Goal: Information Seeking & Learning: Learn about a topic

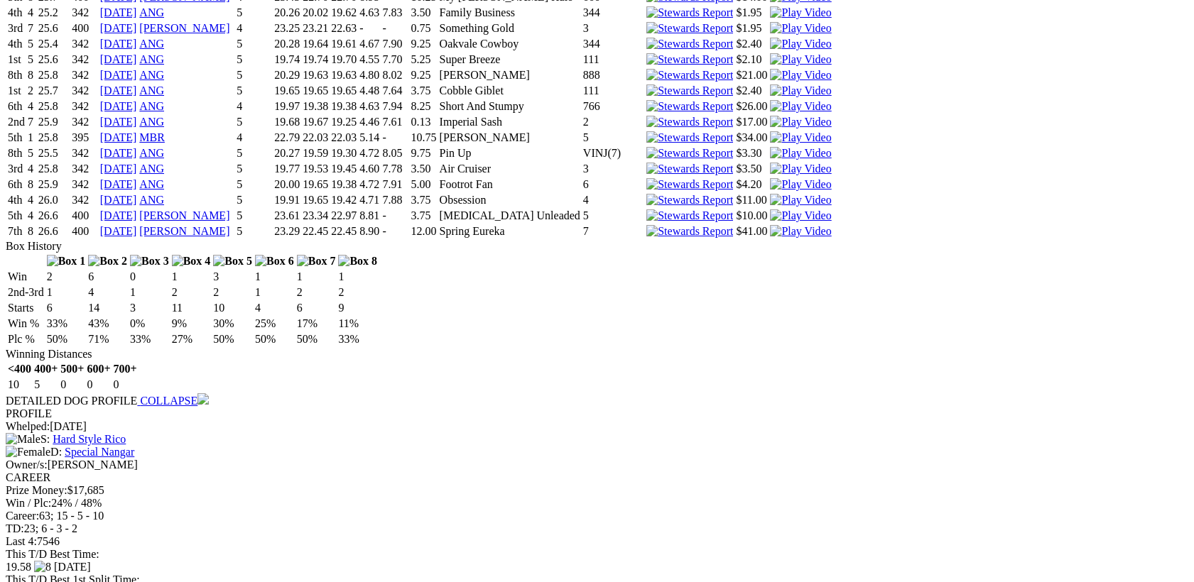
scroll to position [133, 0]
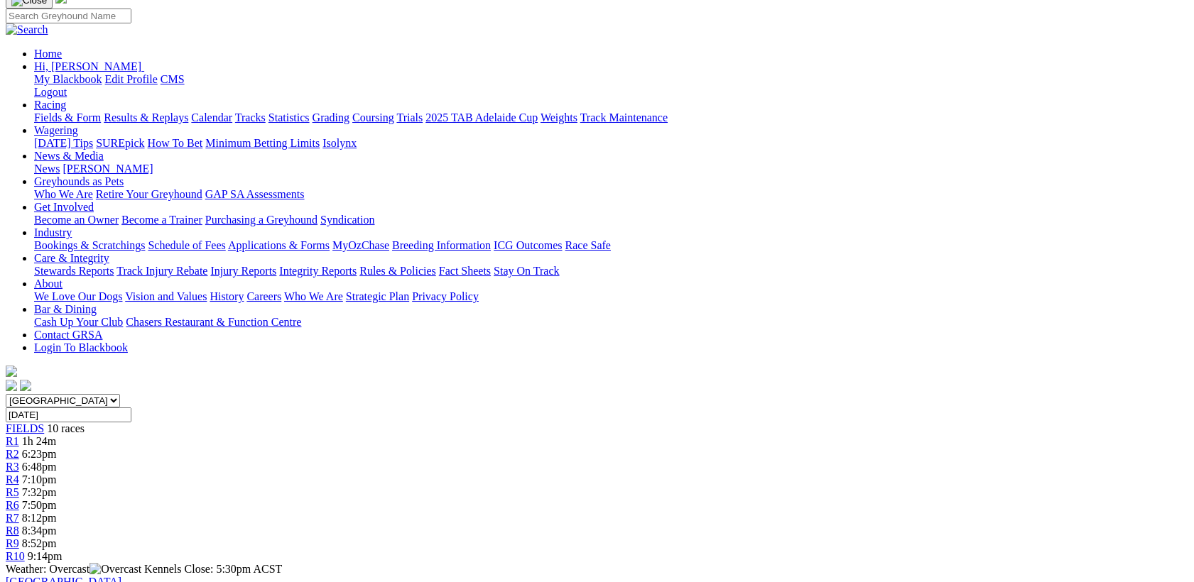
click at [19, 487] on link "R5" at bounding box center [12, 493] width 13 height 12
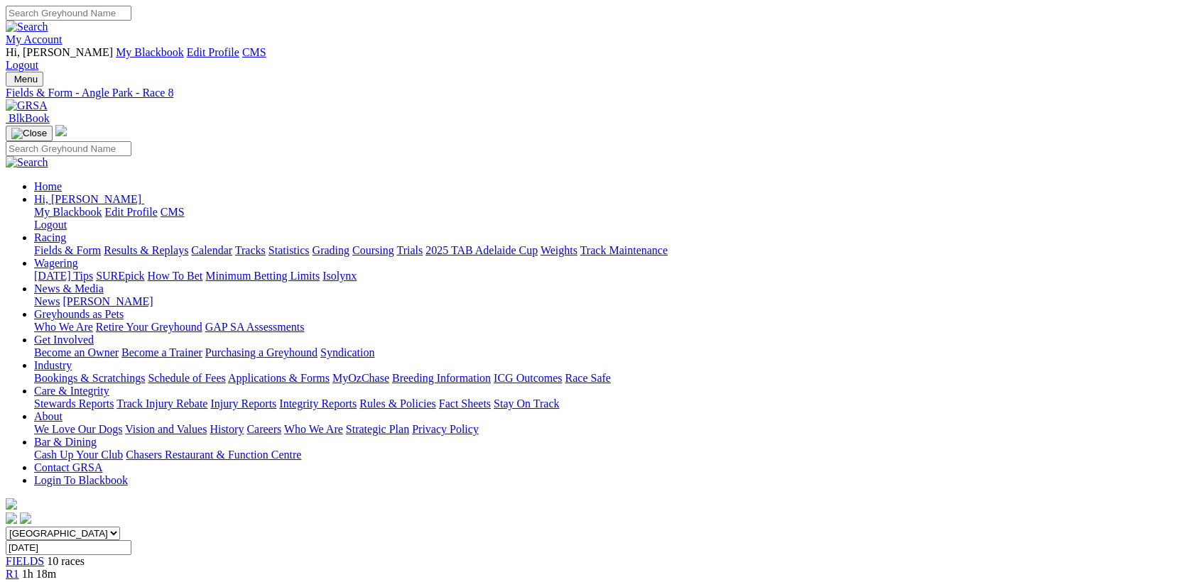
click at [56, 568] on span "1h 14m" at bounding box center [39, 574] width 34 height 12
click at [57, 568] on span "6:08pm" at bounding box center [39, 574] width 35 height 12
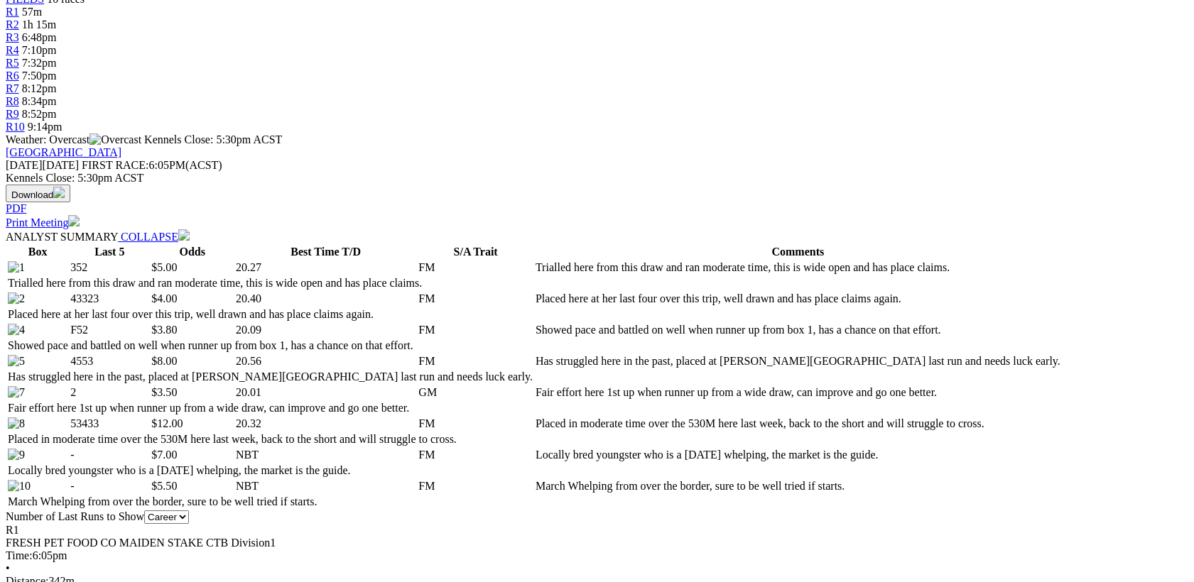
scroll to position [555, 0]
